Goal: Find specific page/section: Find specific page/section

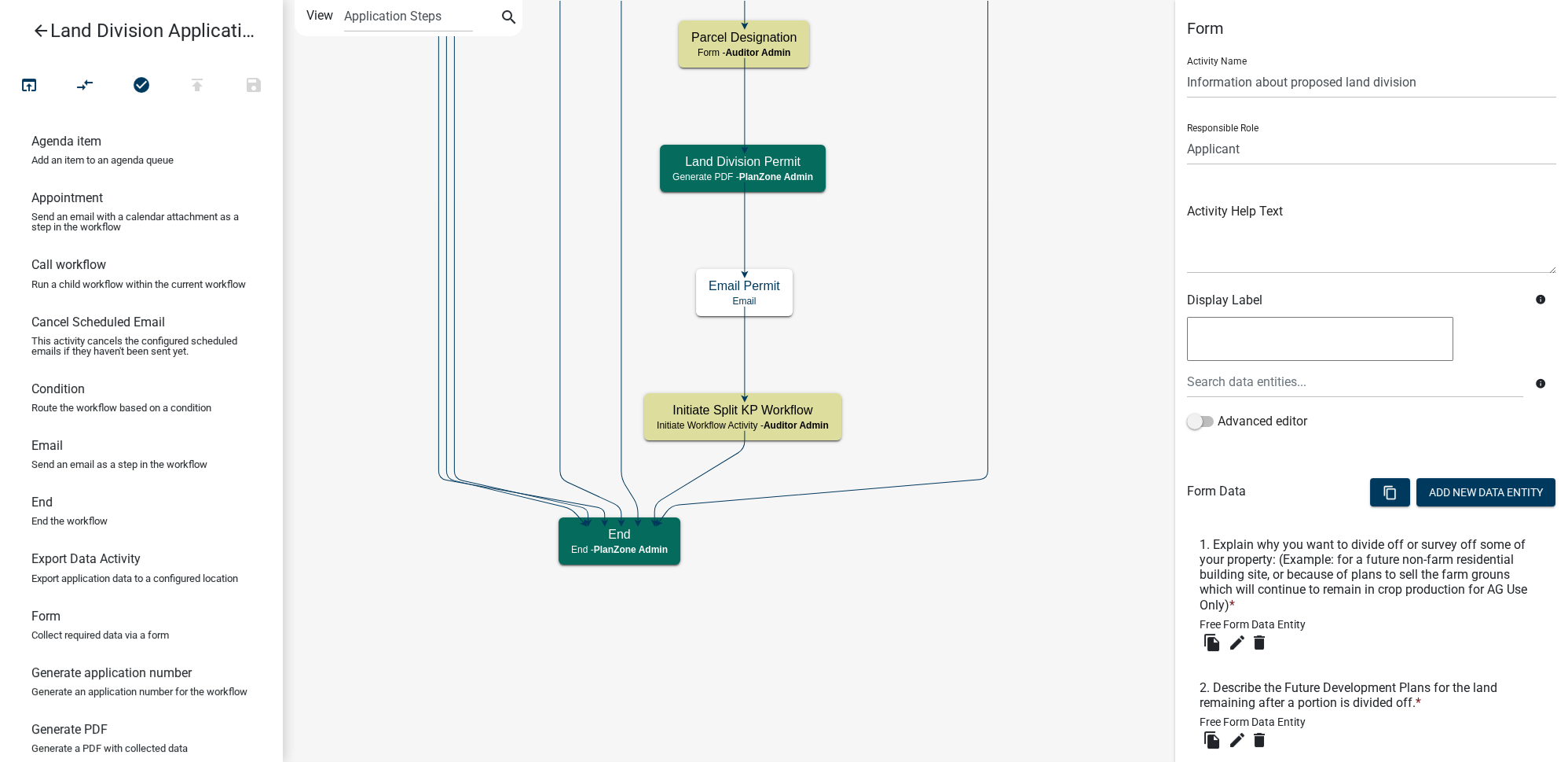
scroll to position [442, 0]
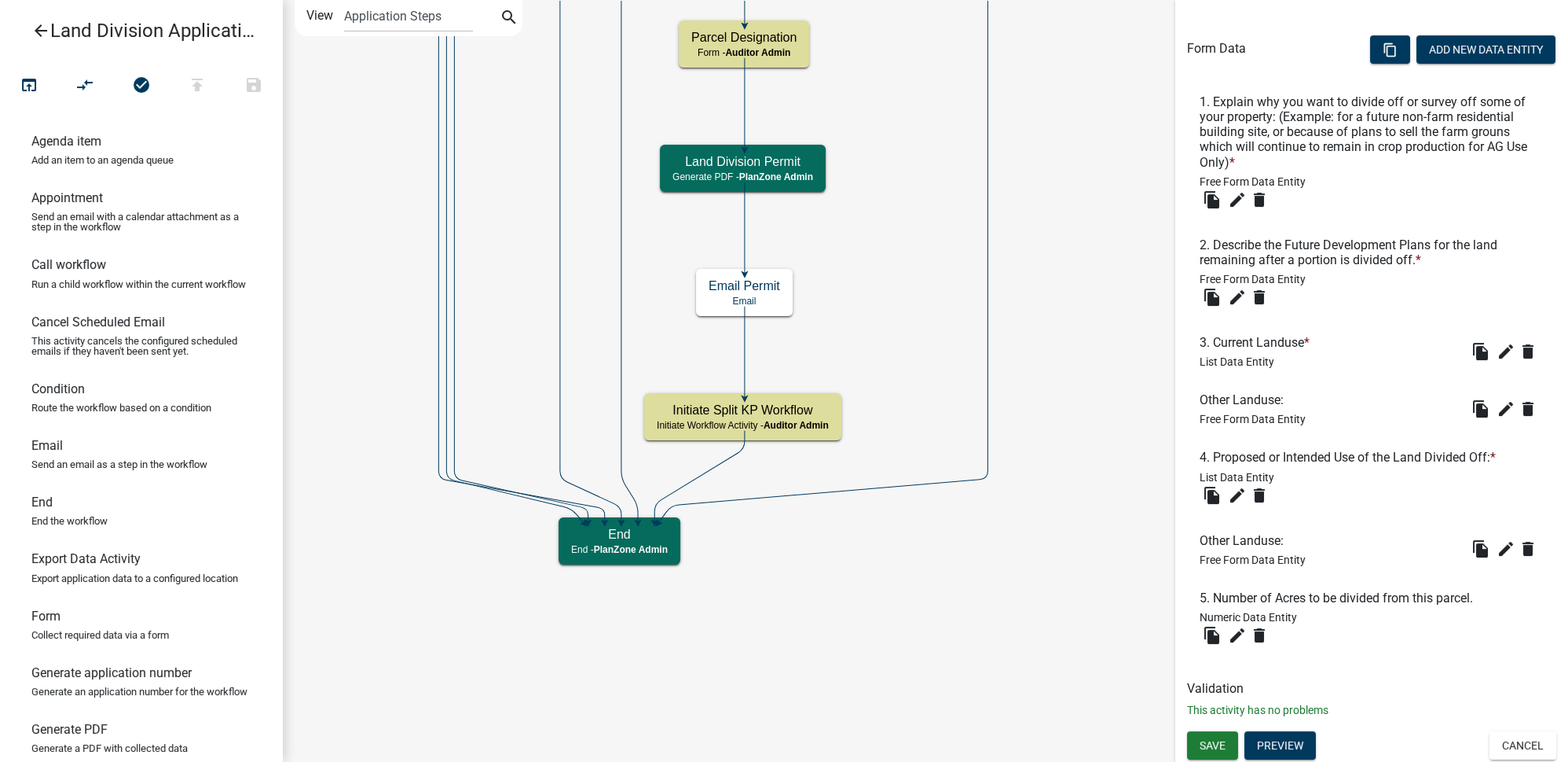
click at [54, 23] on link "arrow_back Land Division Application" at bounding box center [136, 31] width 245 height 36
click at [47, 27] on icon "arrow_back" at bounding box center [41, 32] width 19 height 22
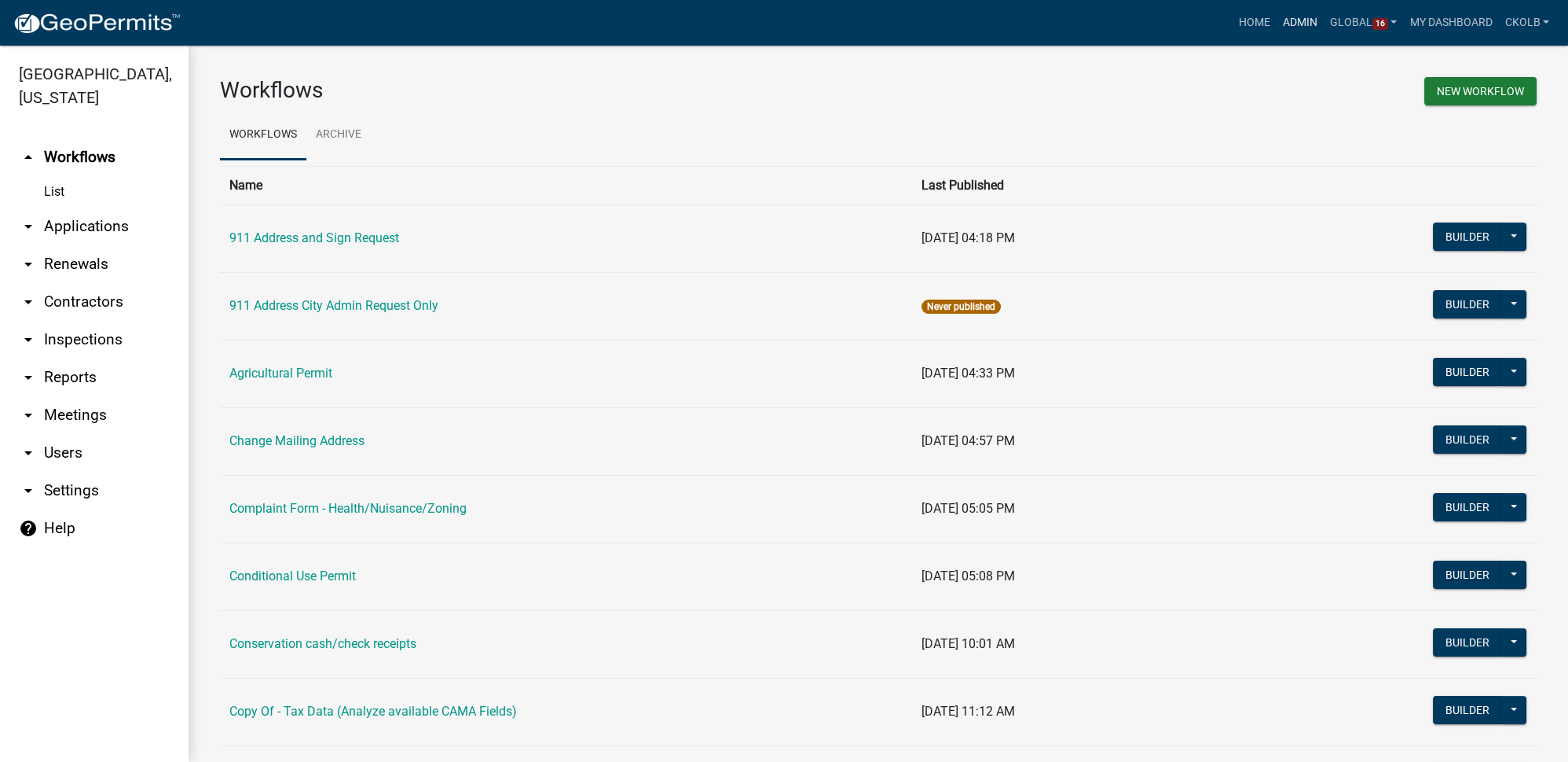
click at [1301, 20] on link "Admin" at bounding box center [1300, 22] width 47 height 30
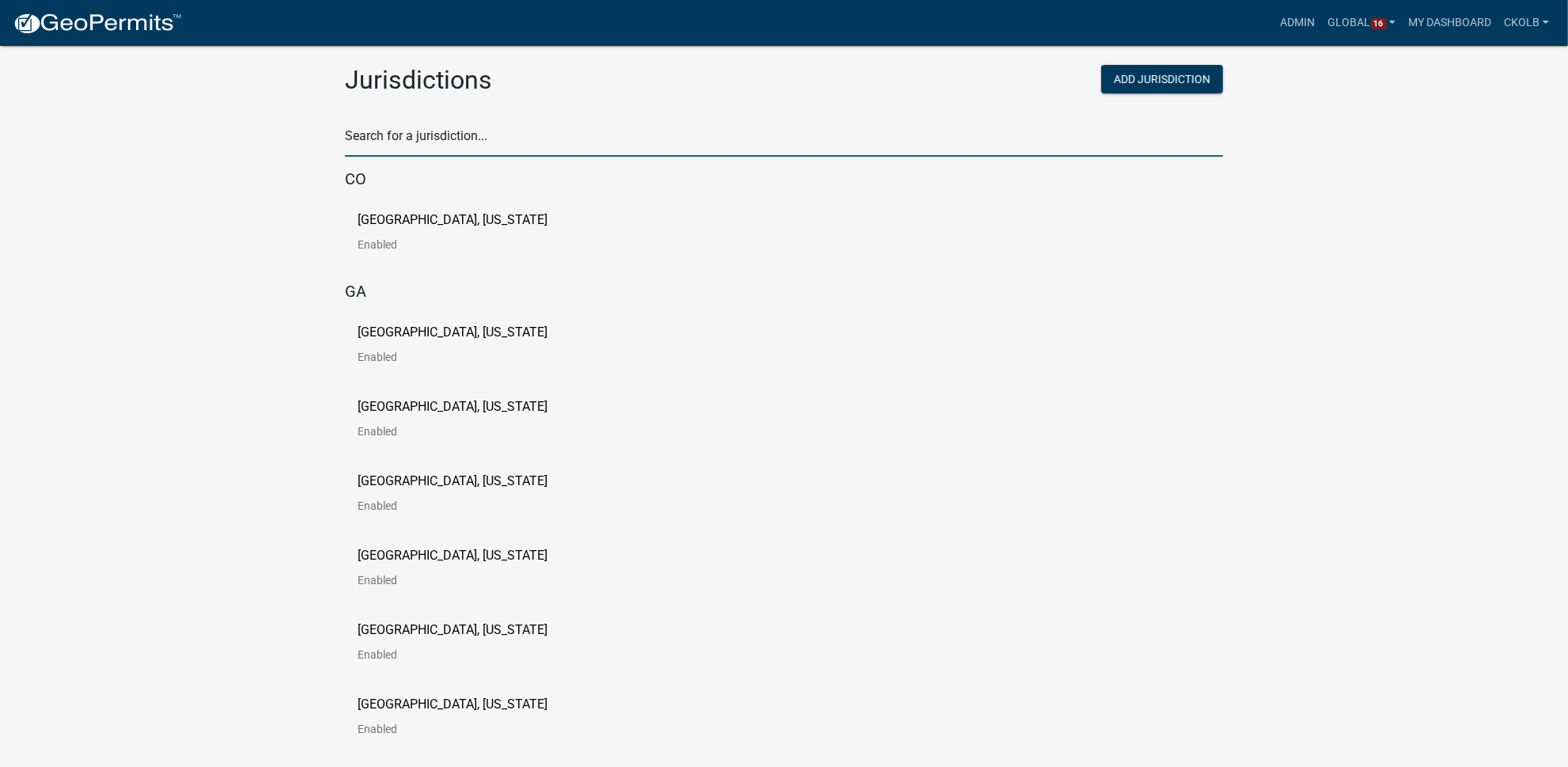
click at [407, 145] on input "text" at bounding box center [784, 140] width 878 height 32
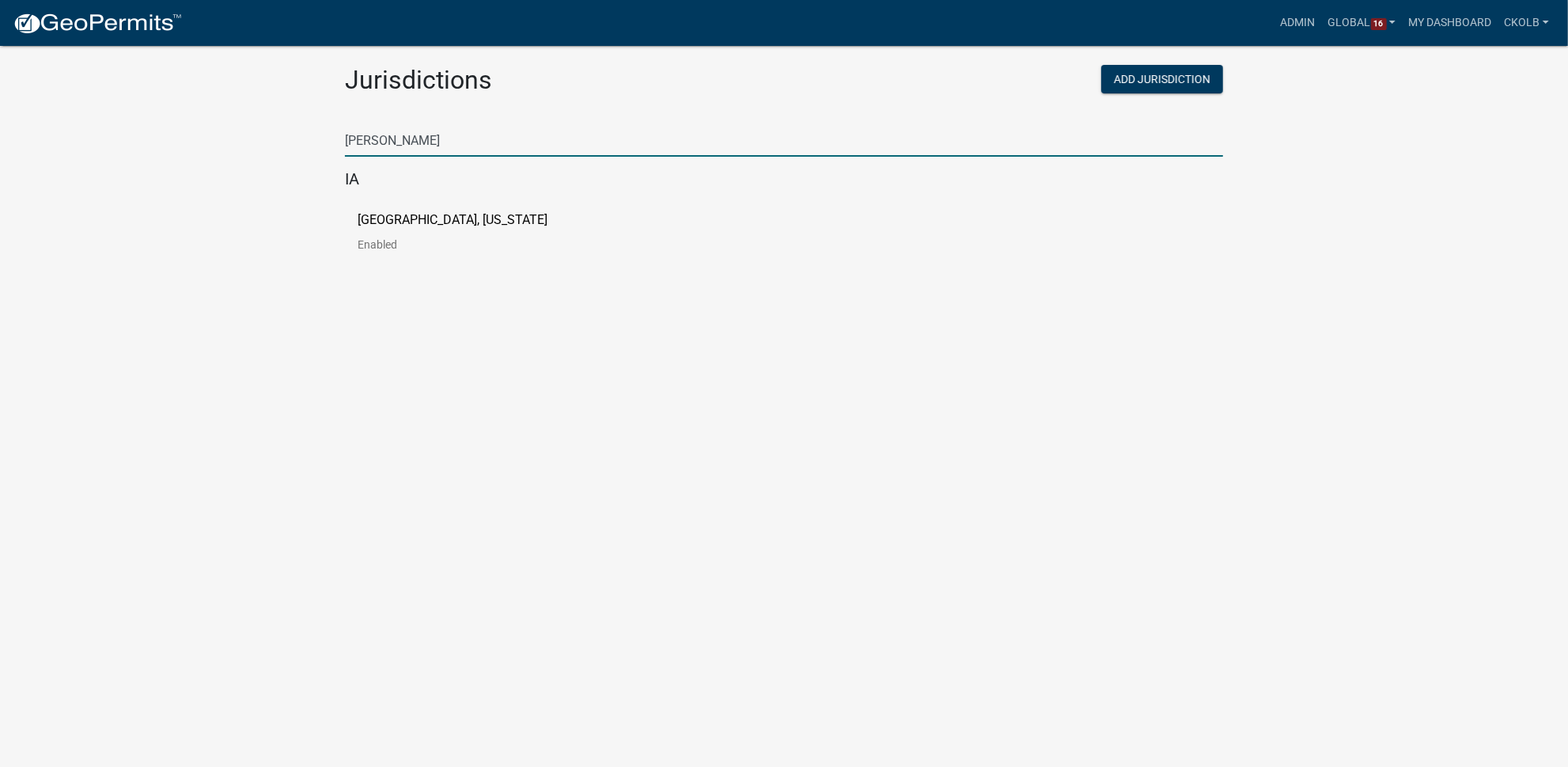
type input "[PERSON_NAME]"
click at [389, 230] on link "[GEOGRAPHIC_DATA], [US_STATE] Enabled" at bounding box center [465, 238] width 216 height 49
